Goal: Navigation & Orientation: Find specific page/section

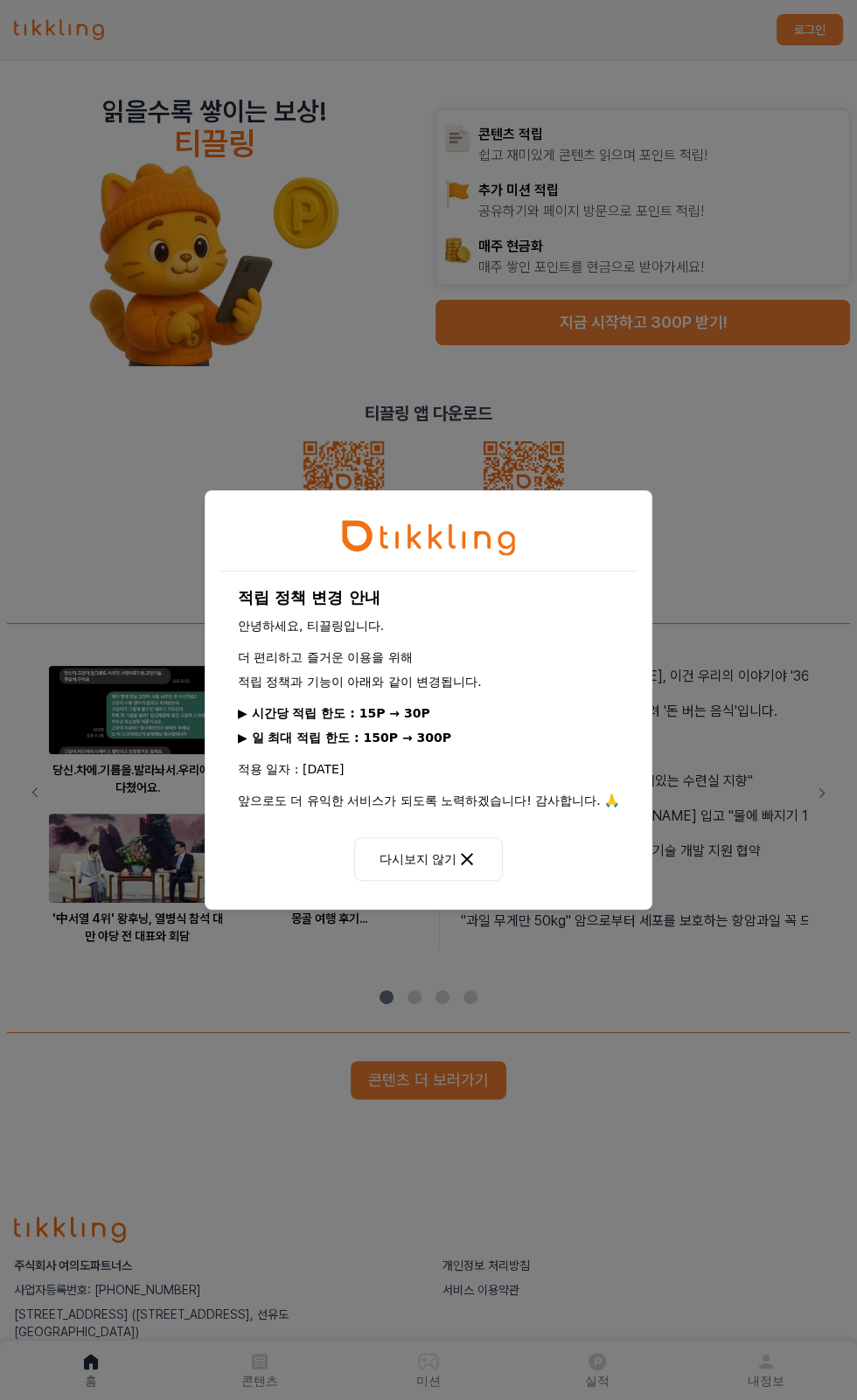
click at [406, 859] on button "다시보지 않기" at bounding box center [428, 860] width 149 height 44
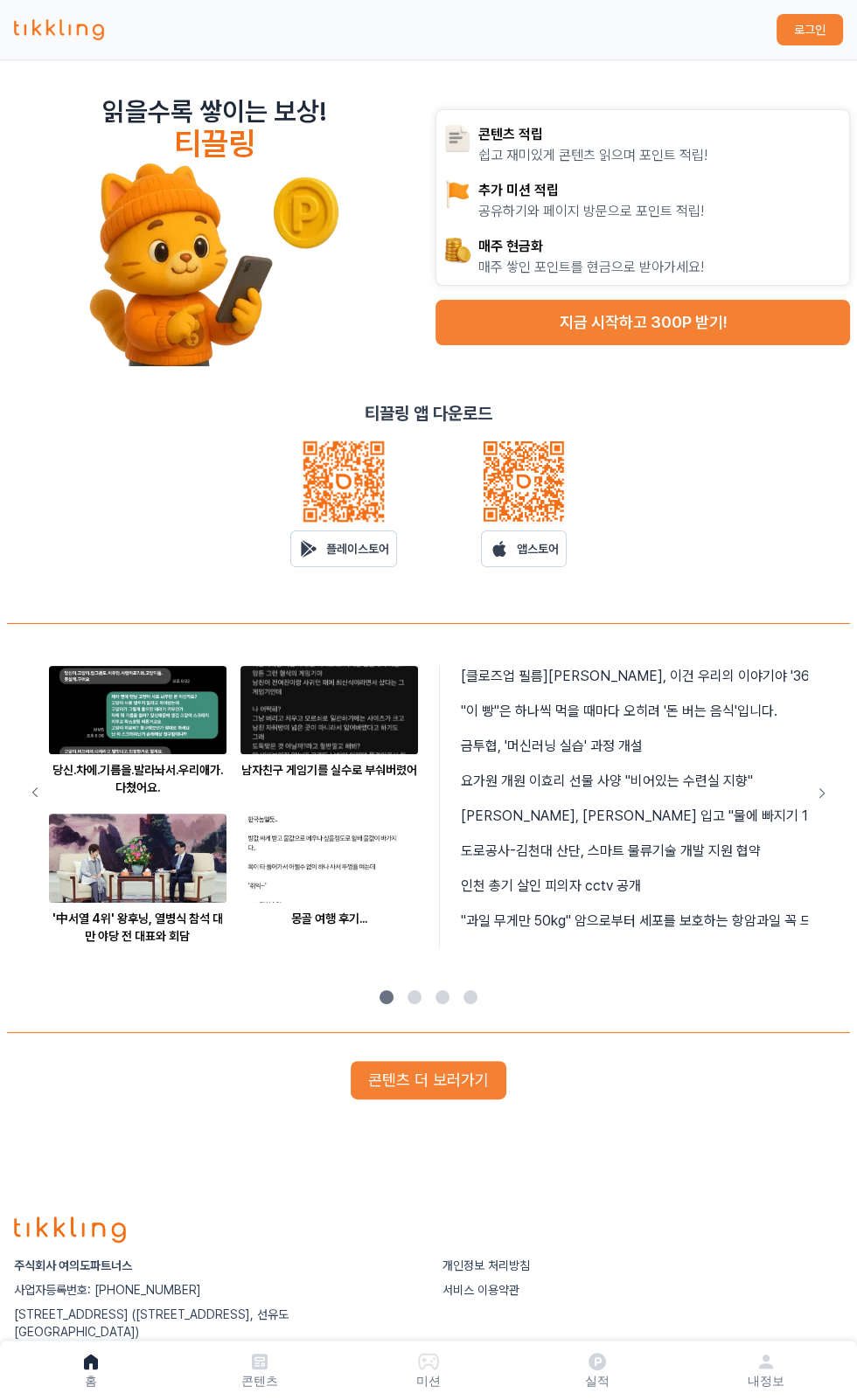
click at [417, 1077] on button "콘텐츠 더 보러가기" at bounding box center [428, 1080] width 156 height 39
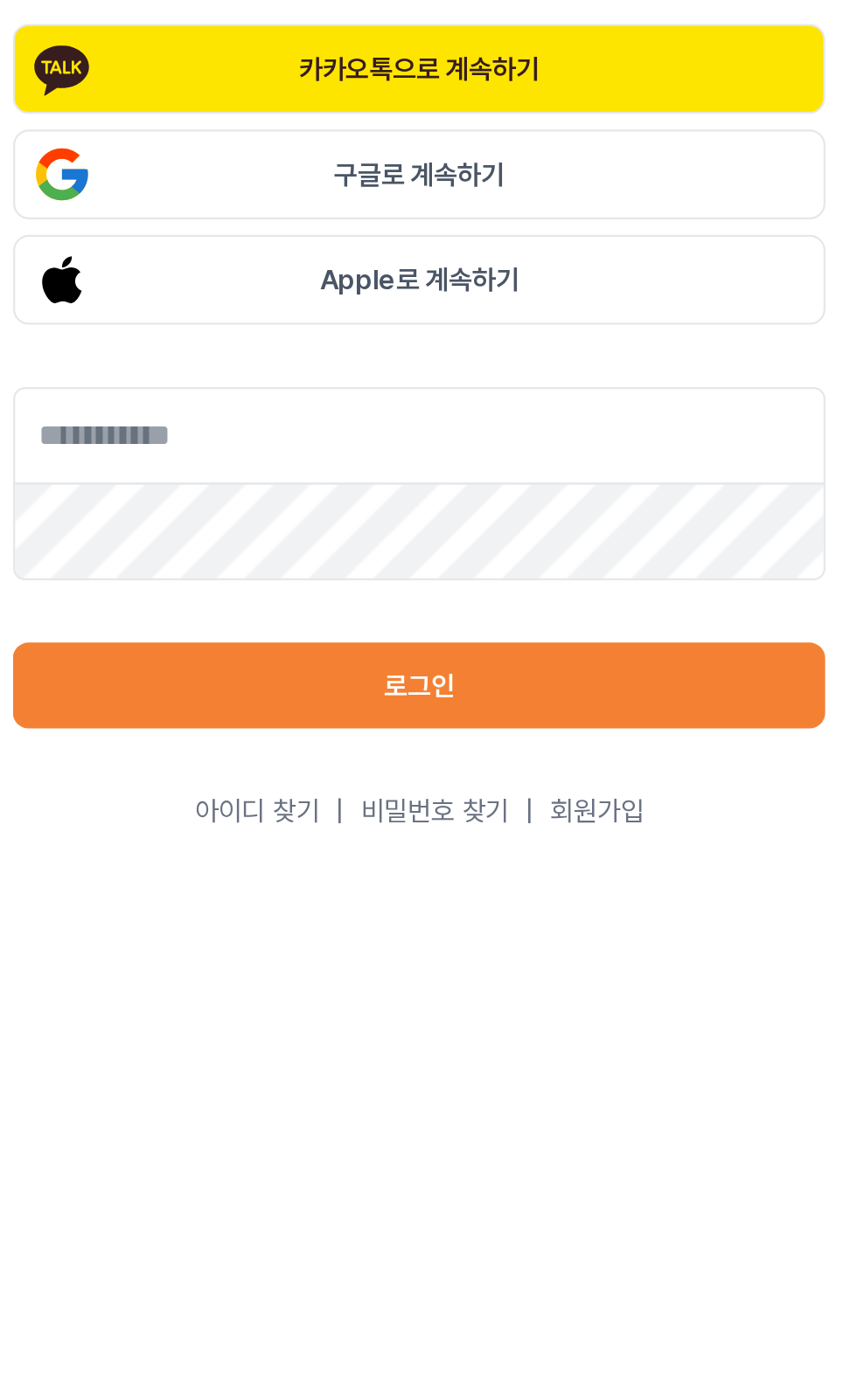
scroll to position [4, 0]
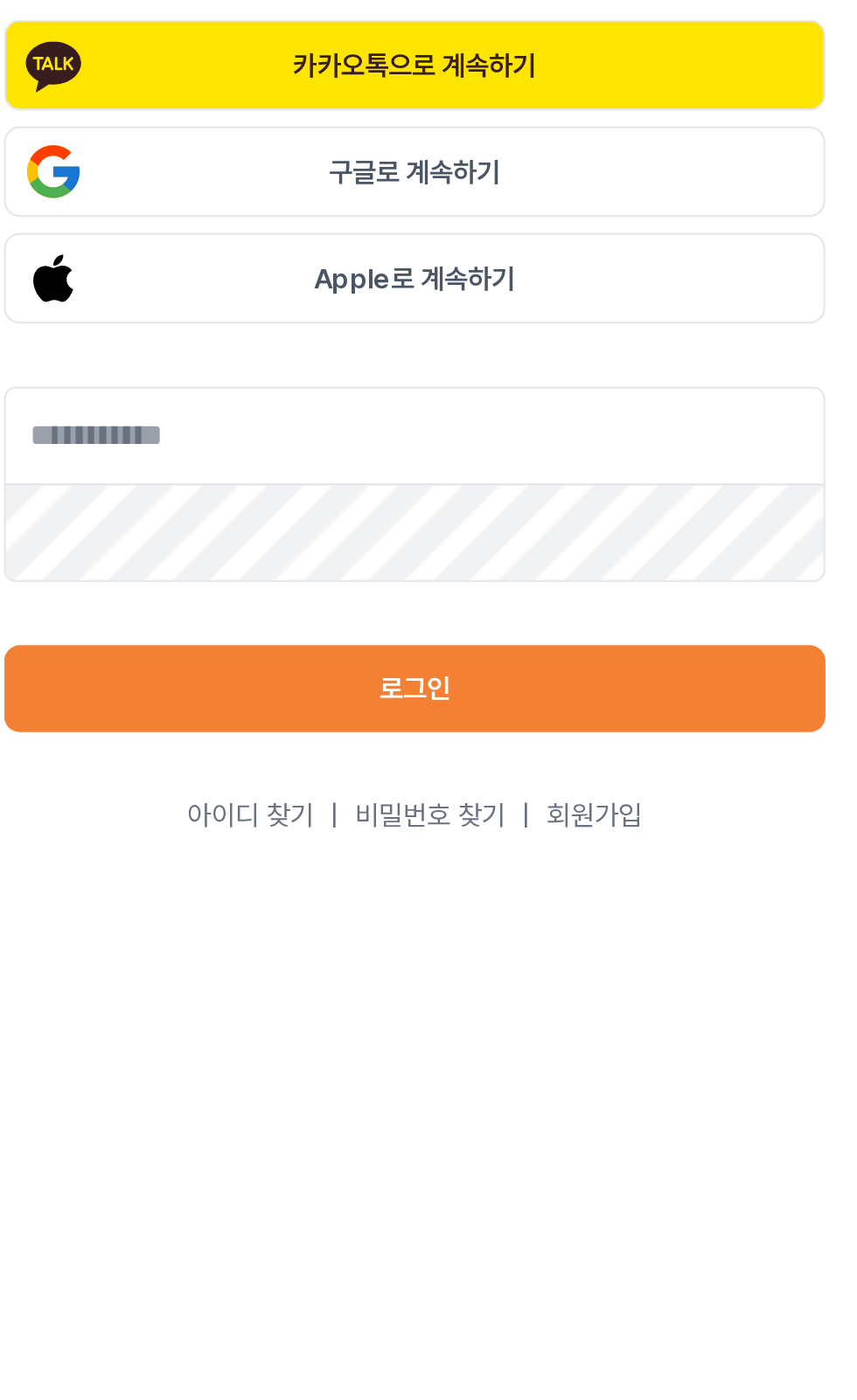
click at [421, 632] on button "로그인" at bounding box center [428, 613] width 364 height 39
